Goal: Find specific page/section: Find specific page/section

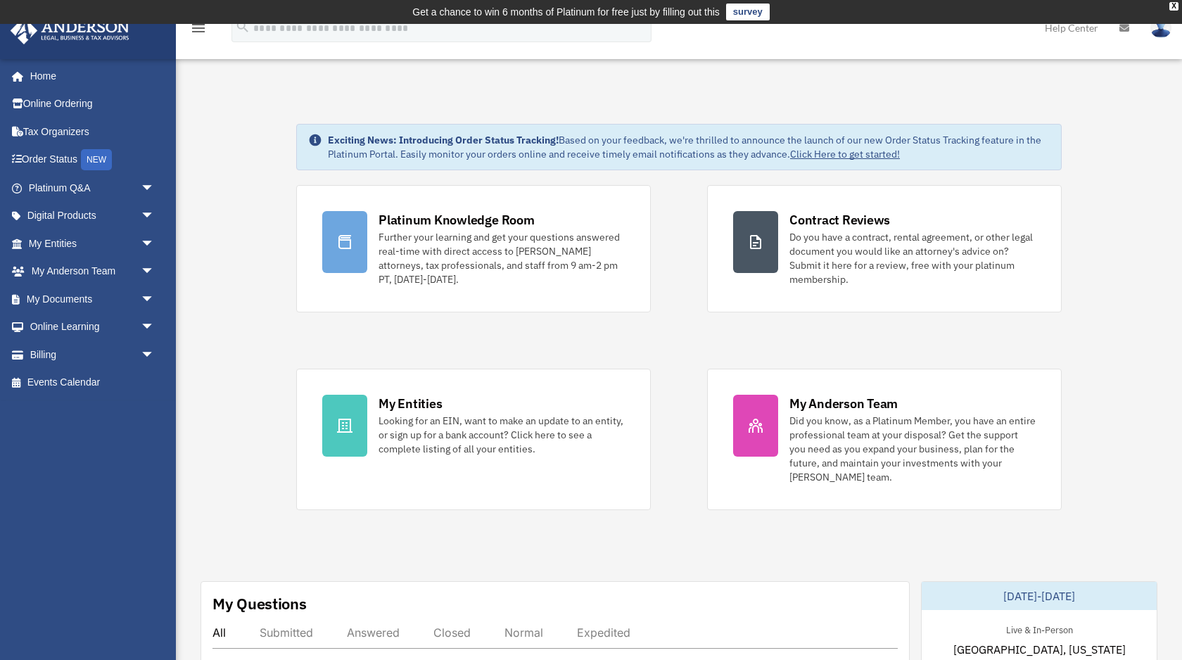
click at [1120, 29] on icon at bounding box center [1124, 28] width 10 height 10
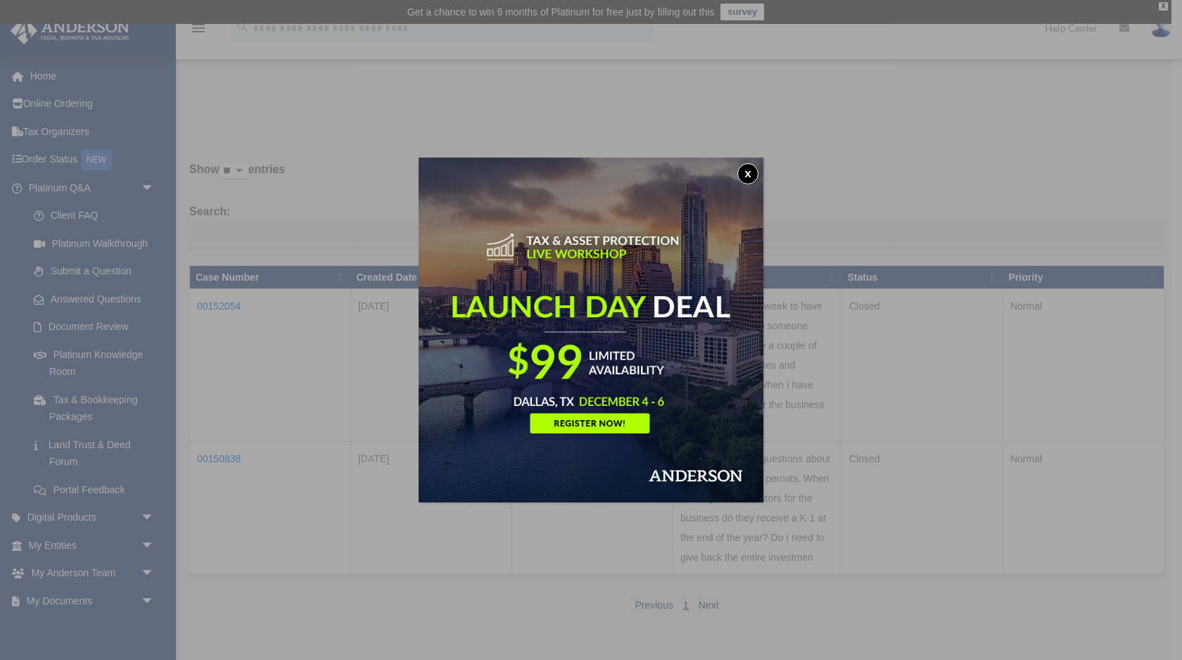
click at [745, 178] on button "x" at bounding box center [747, 173] width 21 height 21
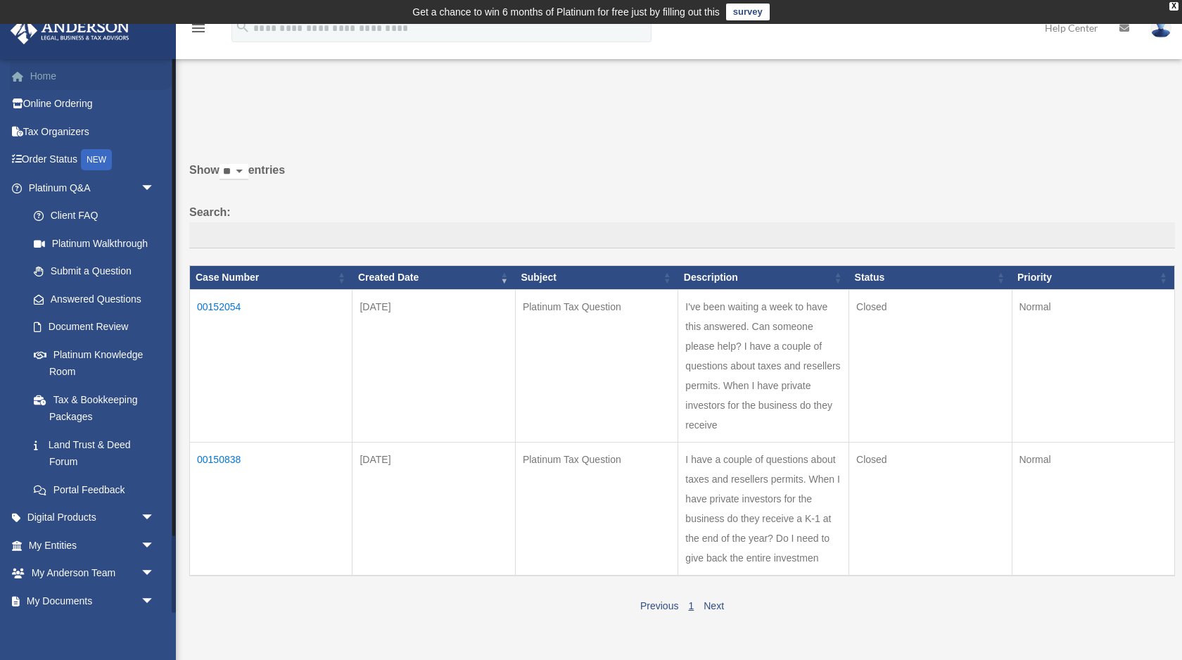
click at [49, 84] on link "Home" at bounding box center [93, 76] width 166 height 28
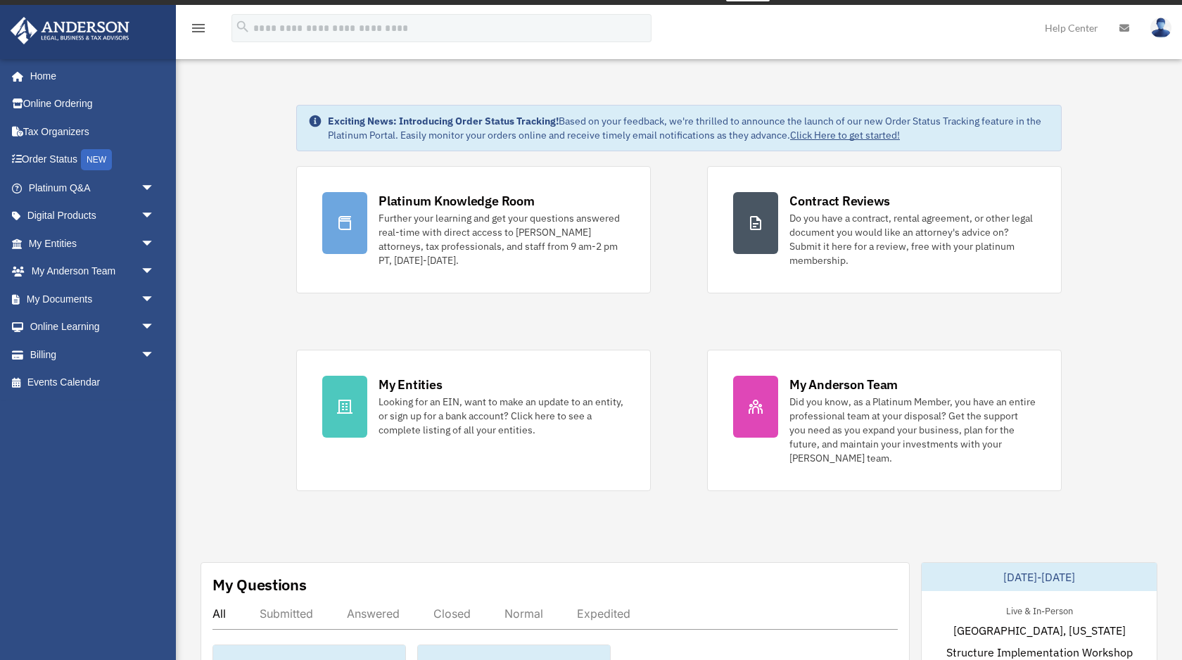
scroll to position [20, 0]
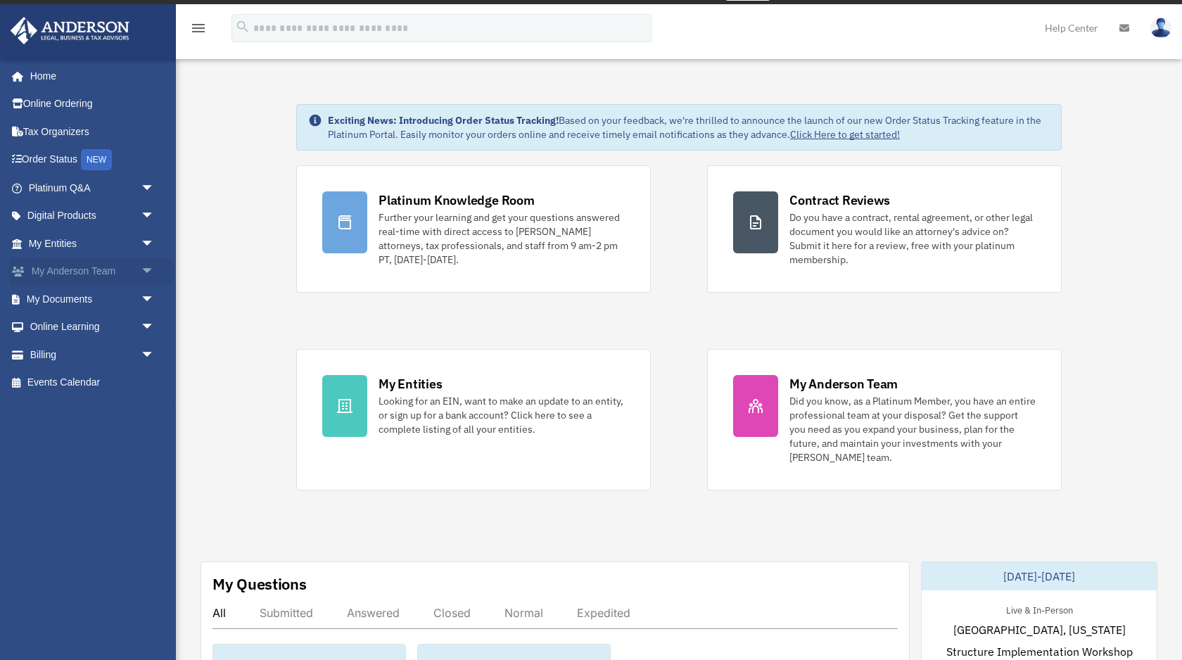
click at [146, 272] on span "arrow_drop_down" at bounding box center [155, 271] width 28 height 29
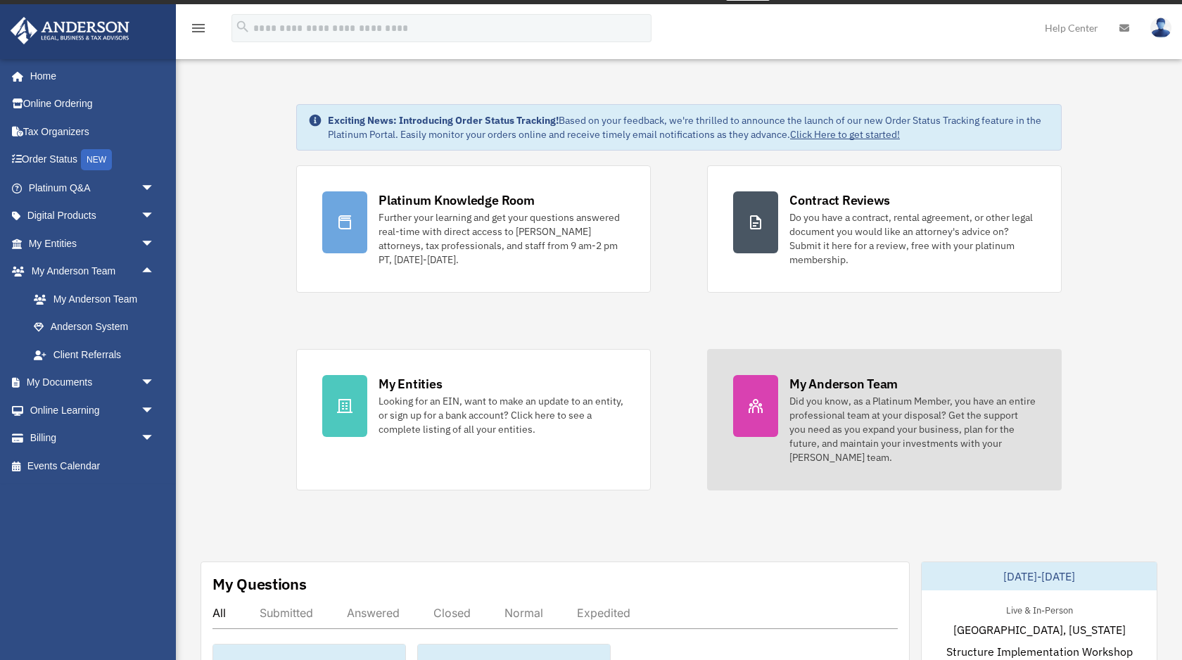
click at [758, 459] on link "My [PERSON_NAME] Team Did you know, as a Platinum Member, you have an entire pr…" at bounding box center [884, 419] width 354 height 141
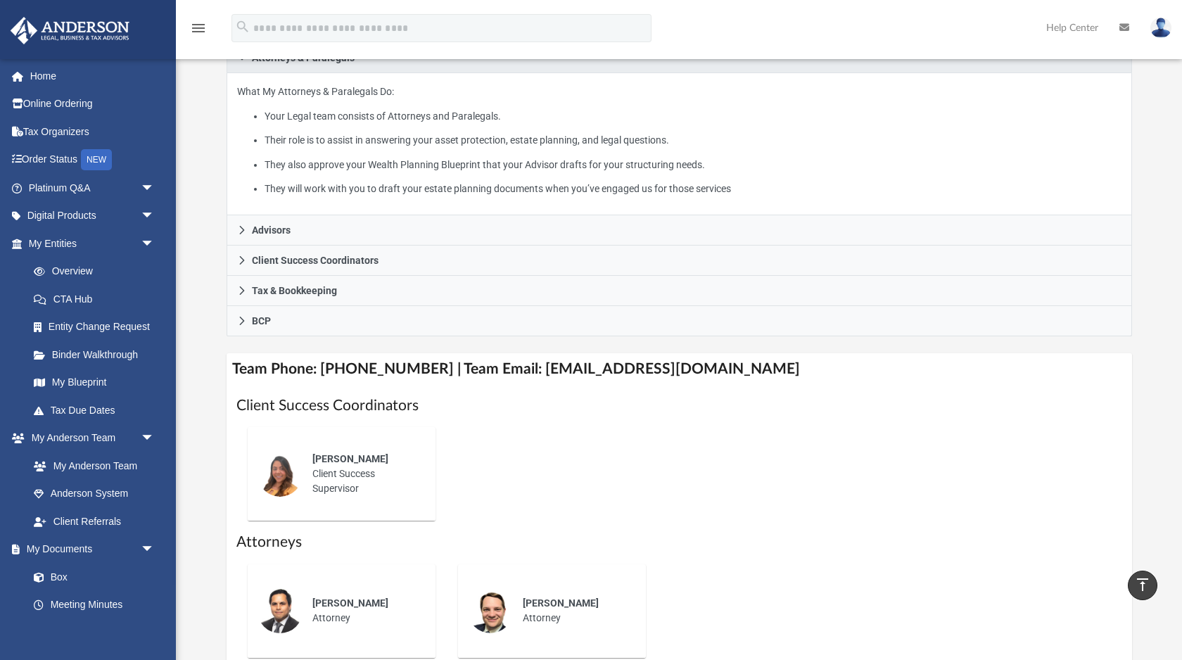
scroll to position [270, 0]
